Goal: Find specific page/section: Find specific page/section

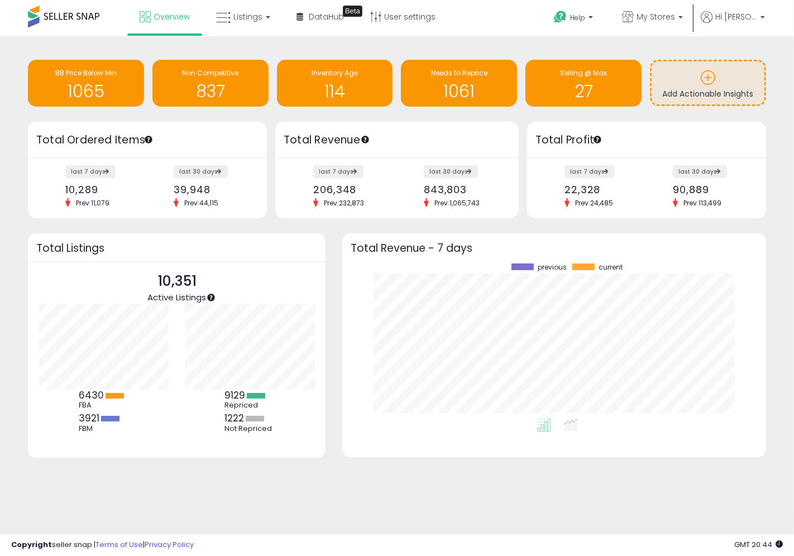
scroll to position [155, 401]
click at [308, 23] on link "DataHub Beta" at bounding box center [320, 16] width 64 height 33
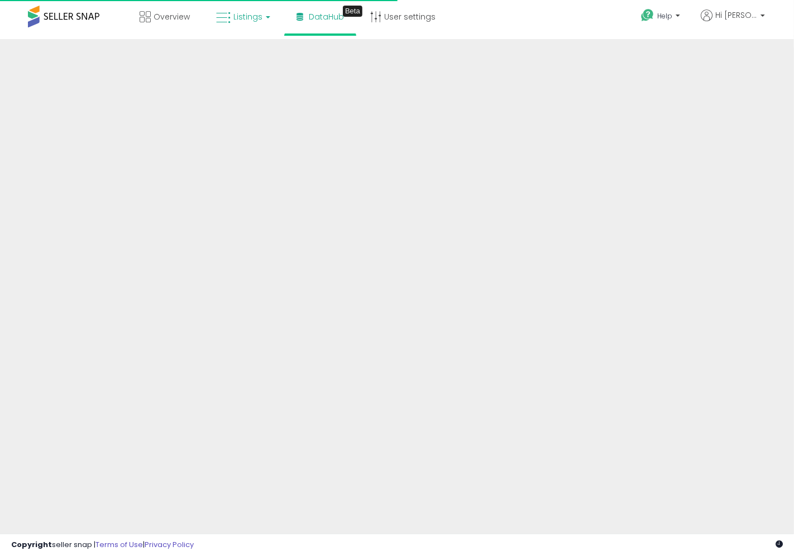
click at [246, 1] on link "Listings" at bounding box center [243, 16] width 71 height 33
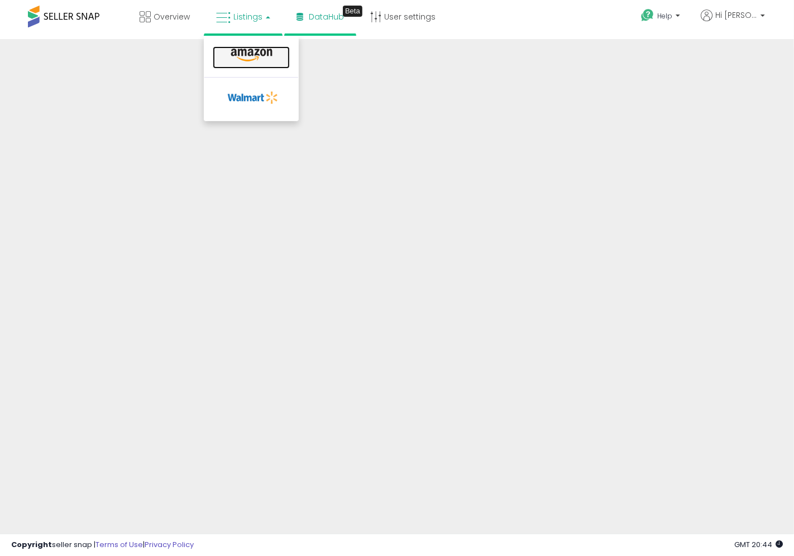
click at [256, 52] on icon at bounding box center [251, 55] width 49 height 15
